Goal: Task Accomplishment & Management: Manage account settings

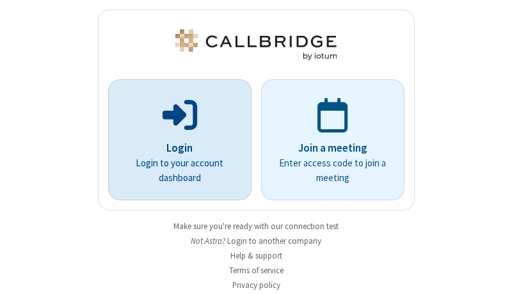
click at [175, 148] on p "Login" at bounding box center [180, 148] width 108 height 17
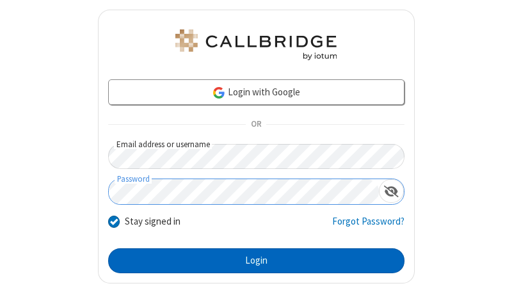
click at [251, 260] on button "Login" at bounding box center [256, 261] width 296 height 26
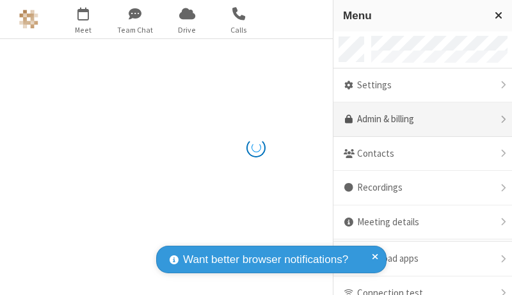
click at [418, 120] on link "Admin & billing" at bounding box center [422, 119] width 179 height 35
